Goal: Book appointment/travel/reservation

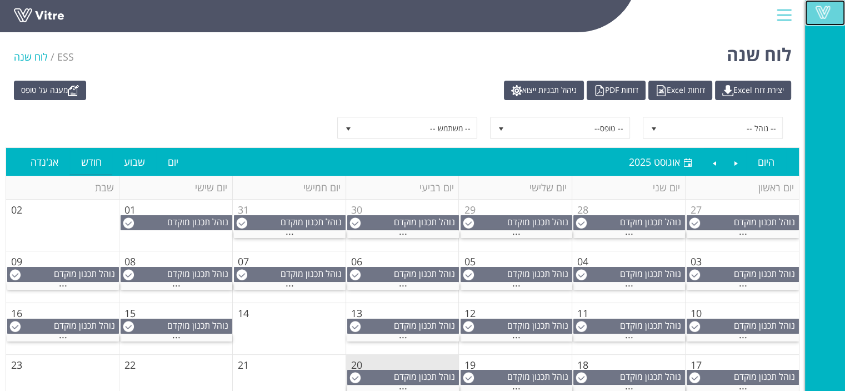
click at [822, 17] on span at bounding box center [823, 12] width 28 height 13
click at [780, 5] on div at bounding box center [784, 15] width 25 height 30
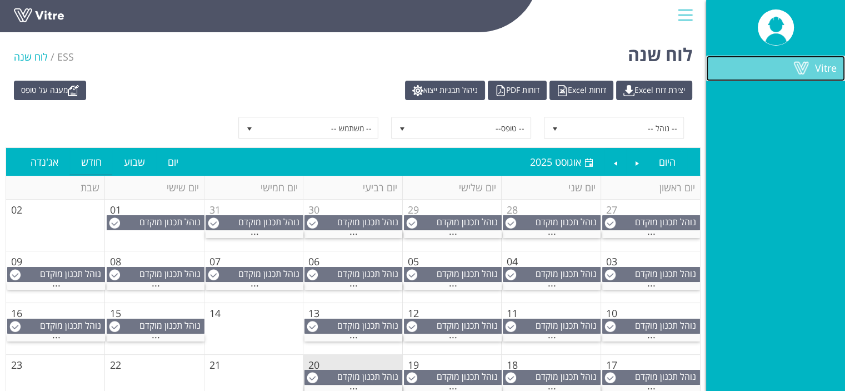
click at [795, 69] on span at bounding box center [801, 67] width 28 height 13
